Goal: Obtain resource: Download file/media

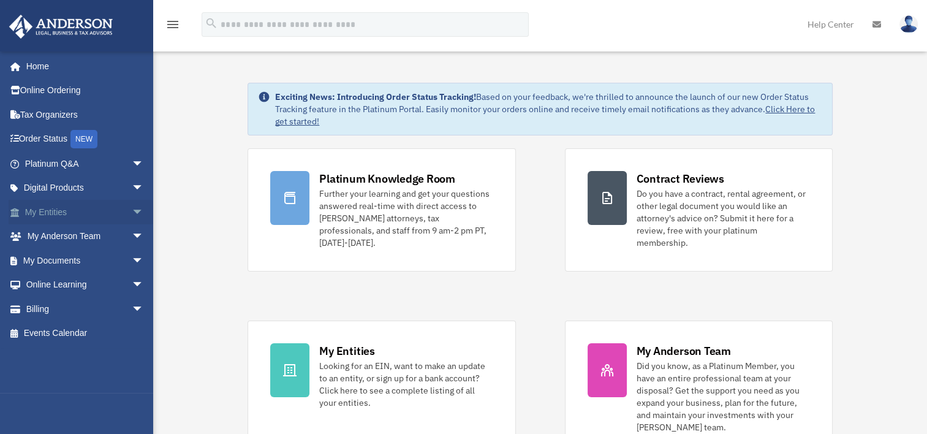
click at [132, 213] on span "arrow_drop_down" at bounding box center [144, 212] width 24 height 25
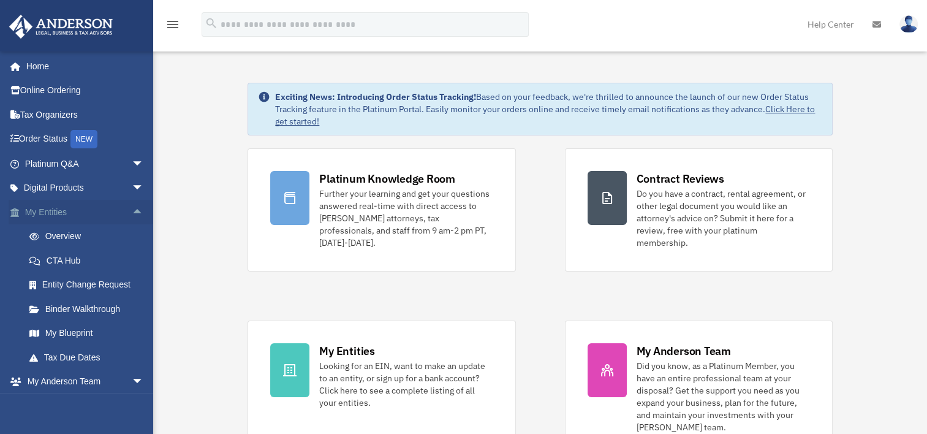
click at [132, 211] on span "arrow_drop_up" at bounding box center [144, 212] width 24 height 25
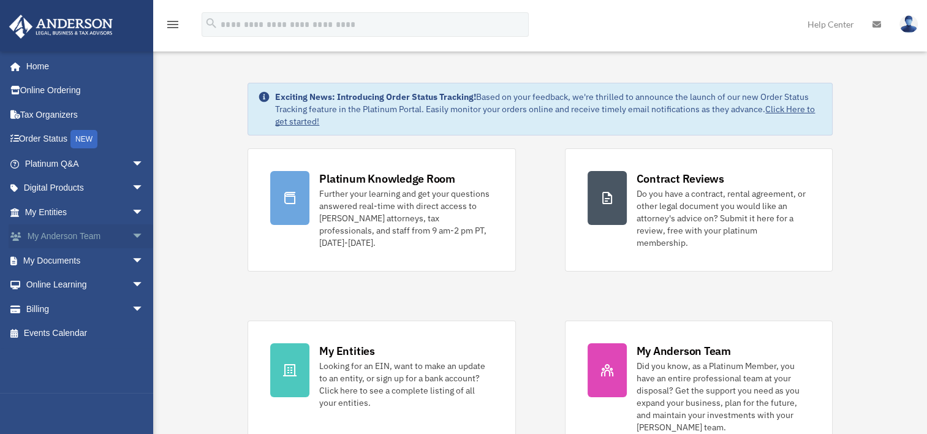
click at [132, 238] on span "arrow_drop_down" at bounding box center [144, 236] width 24 height 25
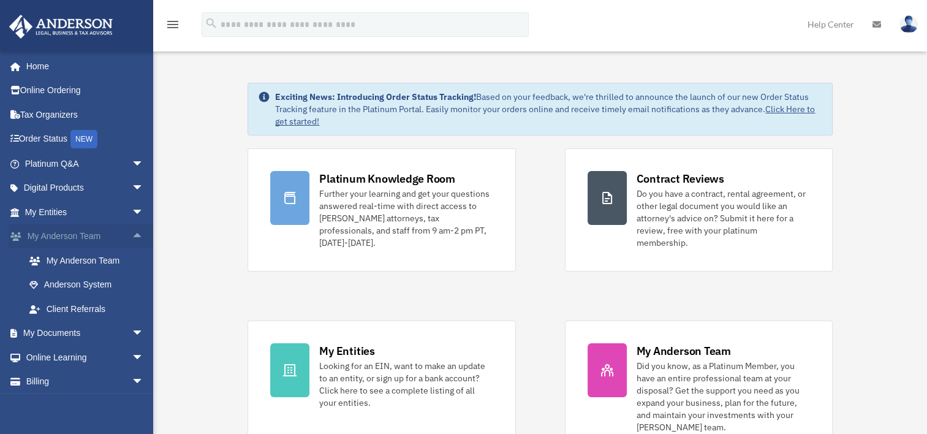
click at [132, 238] on span "arrow_drop_up" at bounding box center [144, 236] width 24 height 25
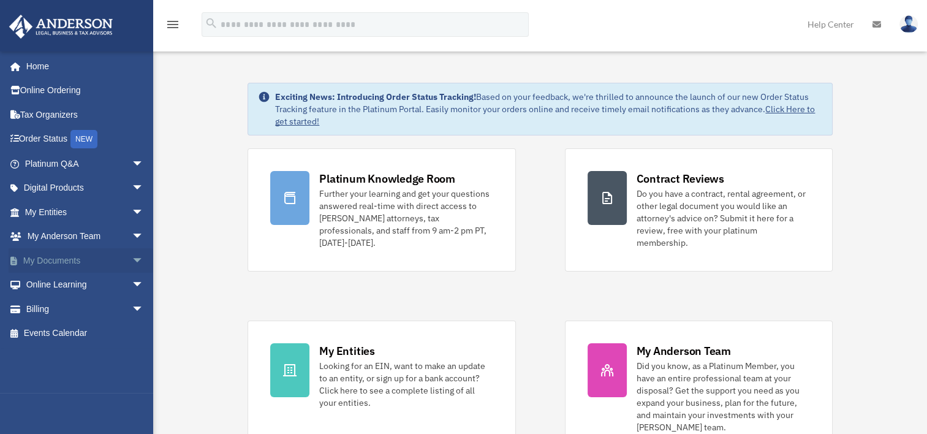
click at [132, 257] on span "arrow_drop_down" at bounding box center [144, 260] width 24 height 25
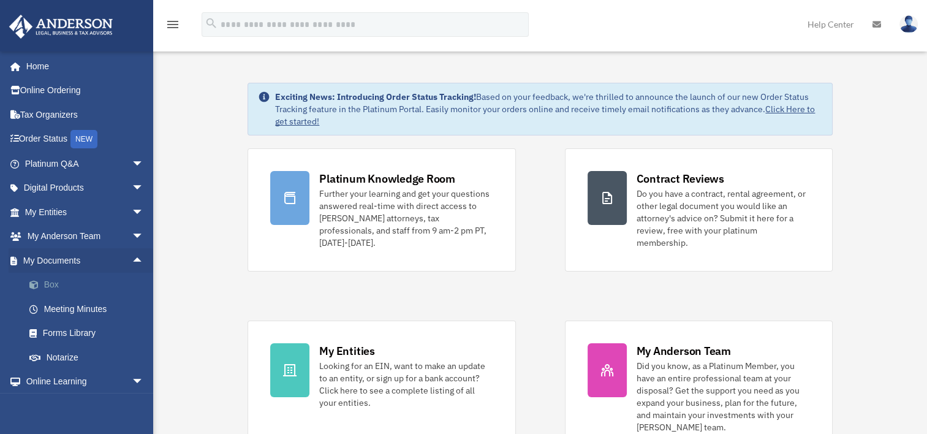
click at [47, 284] on link "Box" at bounding box center [89, 285] width 145 height 24
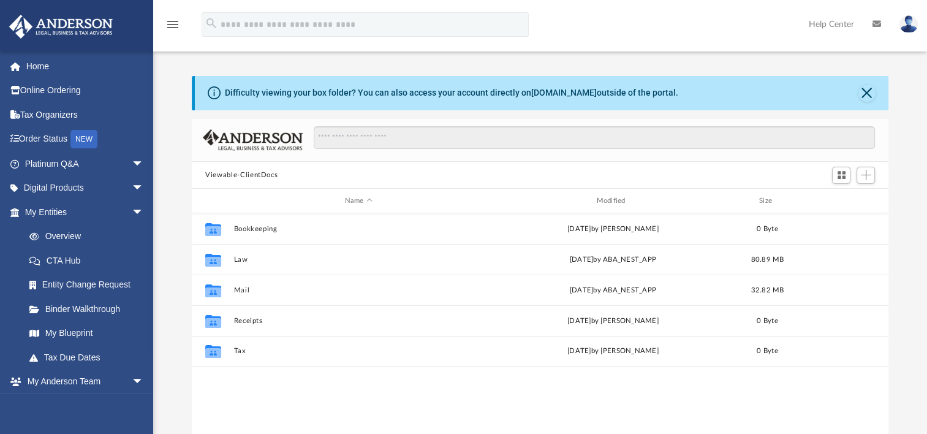
scroll to position [269, 686]
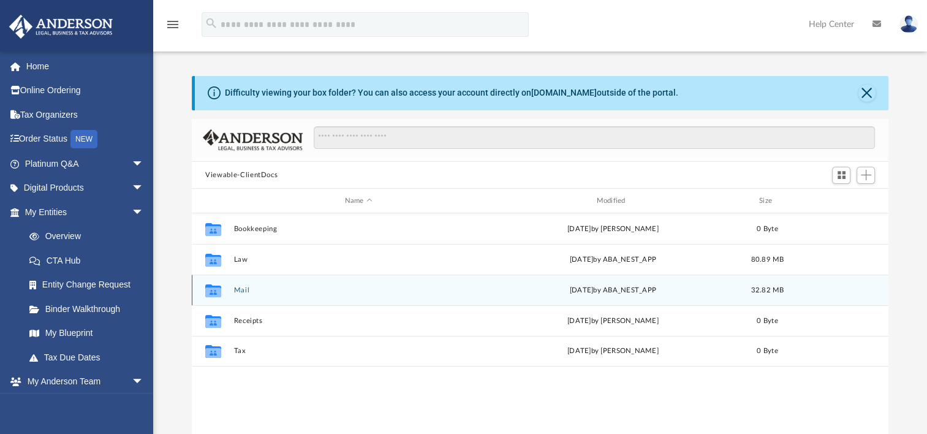
click at [233, 292] on div "Collaborated Folder Mail [DATE] by ABA_NEST_APP 32.82 MB" at bounding box center [540, 289] width 696 height 31
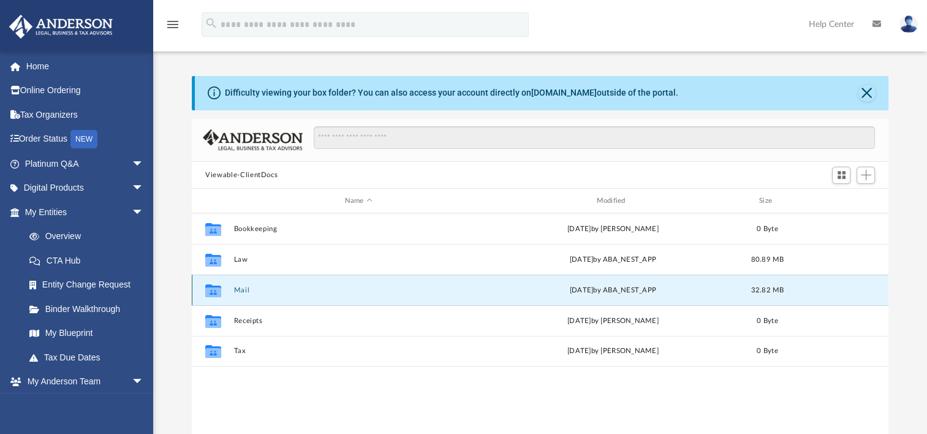
click at [238, 290] on button "Mail" at bounding box center [358, 290] width 249 height 8
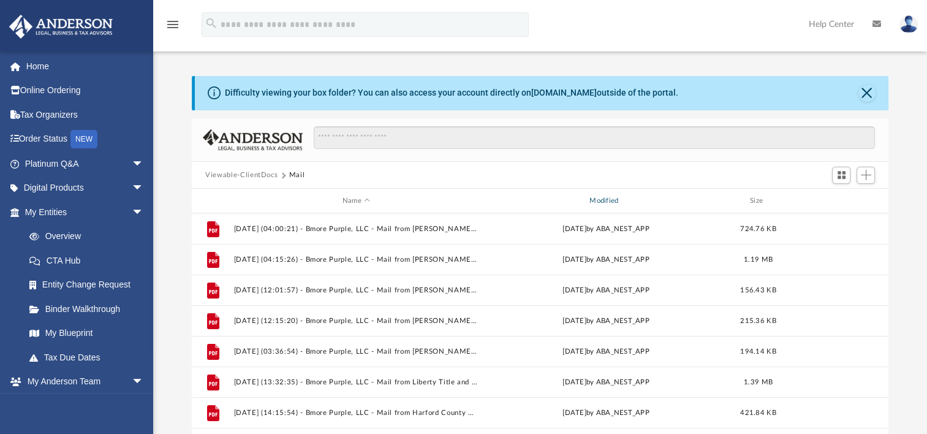
click at [600, 201] on div "Modified" at bounding box center [605, 200] width 245 height 11
click at [605, 195] on div "Modified" at bounding box center [605, 200] width 245 height 11
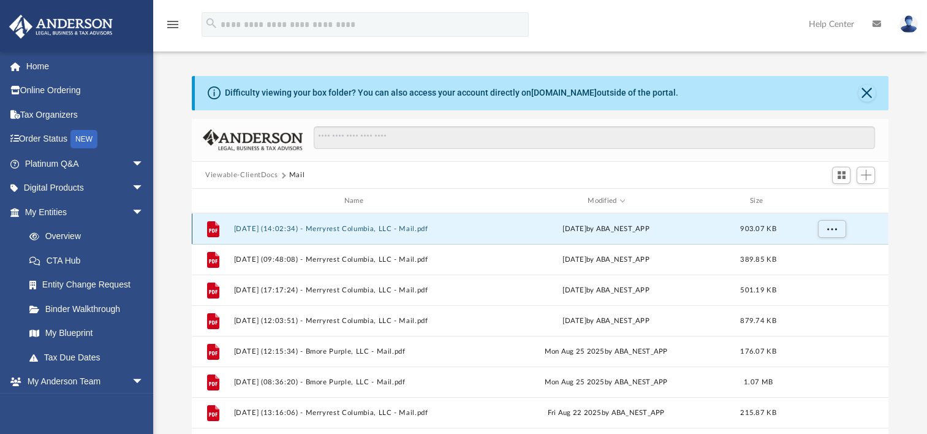
click at [378, 230] on button "2025.10.02 (14:02:34) - Merryrest Columbia, LLC - Mail.pdf" at bounding box center [356, 229] width 244 height 8
